Goal: Transaction & Acquisition: Purchase product/service

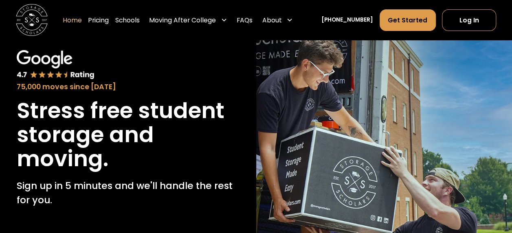
scroll to position [122, 0]
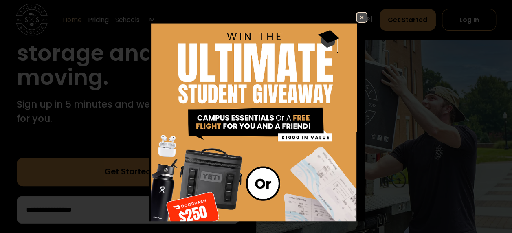
click at [358, 20] on img at bounding box center [362, 18] width 10 height 10
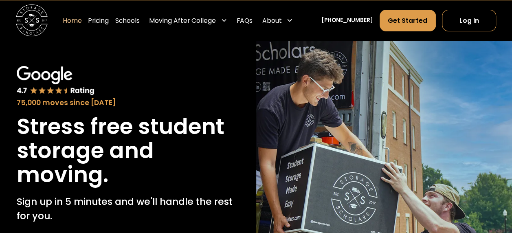
scroll to position [0, 0]
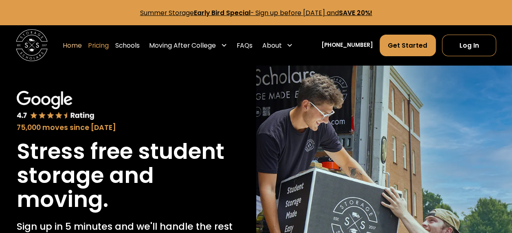
click at [105, 44] on link "Pricing" at bounding box center [98, 45] width 21 height 22
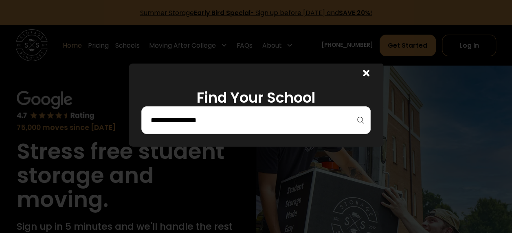
click at [270, 124] on input "search" at bounding box center [256, 120] width 212 height 14
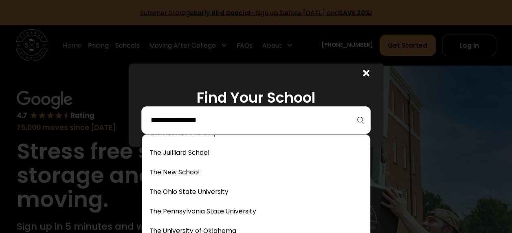
scroll to position [3261, 0]
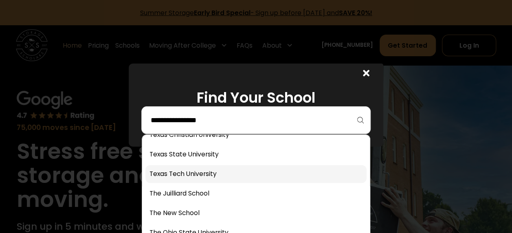
click at [208, 178] on link at bounding box center [256, 174] width 221 height 18
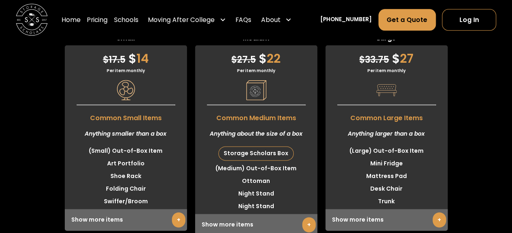
scroll to position [2098, 0]
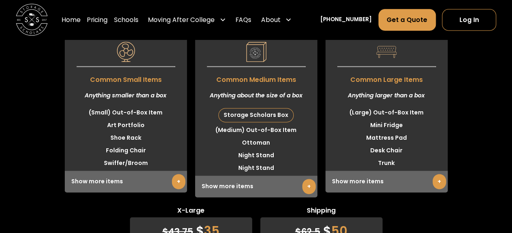
click at [178, 183] on link "+" at bounding box center [178, 181] width 13 height 15
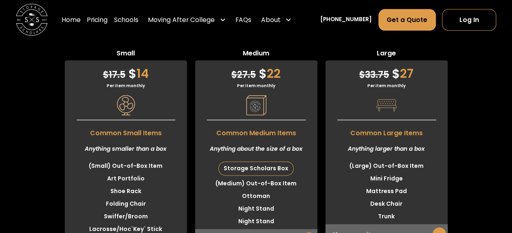
scroll to position [2057, 0]
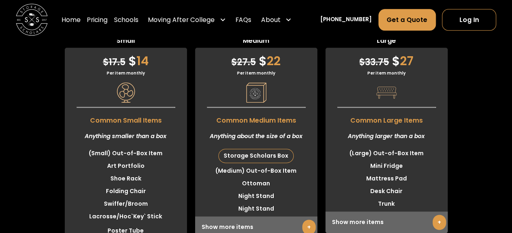
drag, startPoint x: 440, startPoint y: 227, endPoint x: 434, endPoint y: 225, distance: 6.7
click at [439, 226] on link "+" at bounding box center [439, 222] width 13 height 15
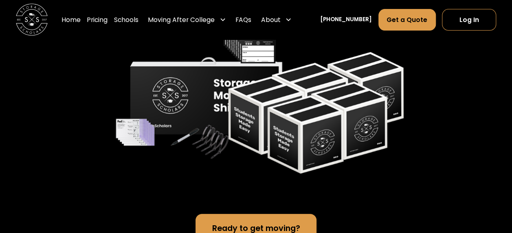
scroll to position [1649, 0]
